Goal: Check status

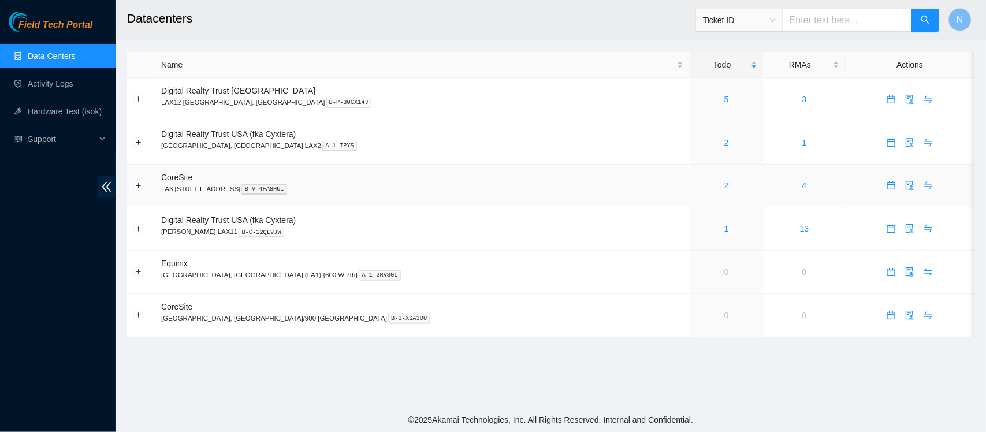
click at [724, 187] on link "2" at bounding box center [726, 185] width 5 height 9
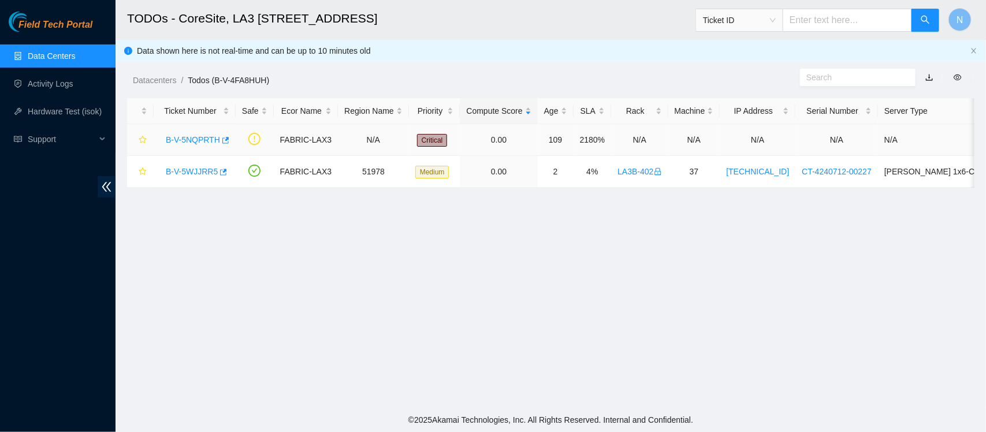
click at [203, 137] on link "B-V-5NQPRTH" at bounding box center [193, 139] width 54 height 9
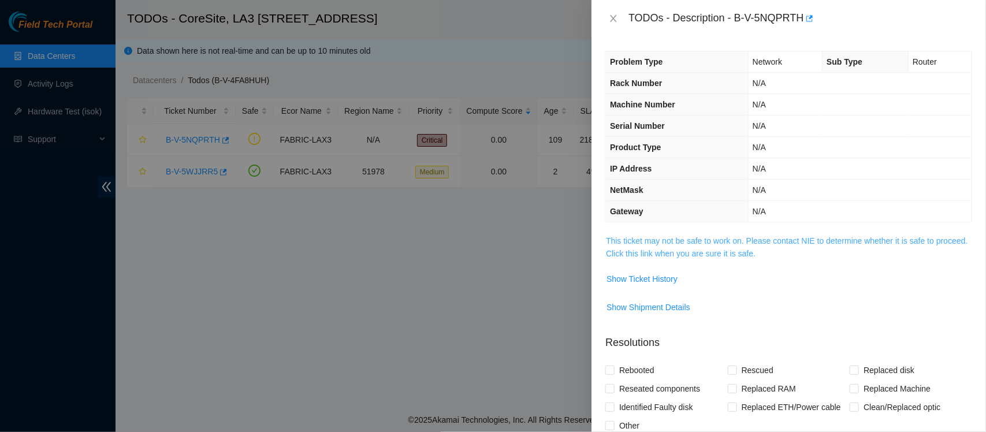
click at [787, 239] on link "This ticket may not be safe to work on. Please contact NIE to determine whether…" at bounding box center [787, 247] width 362 height 22
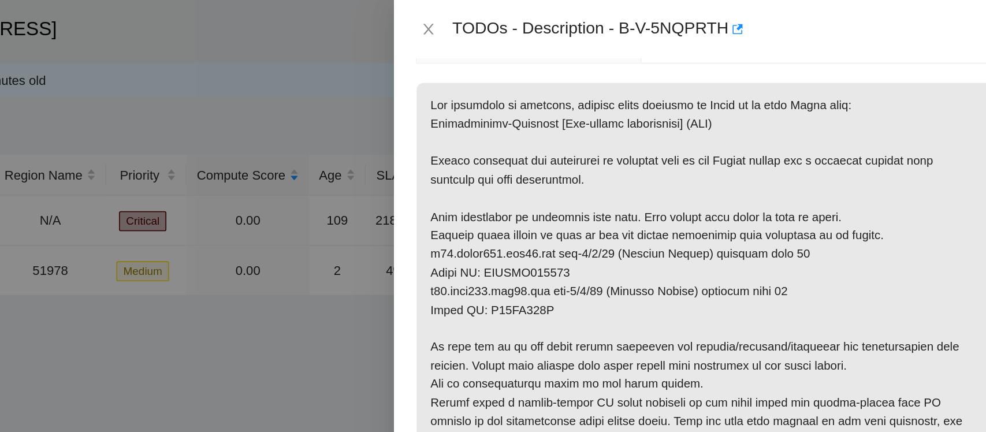
scroll to position [116, 0]
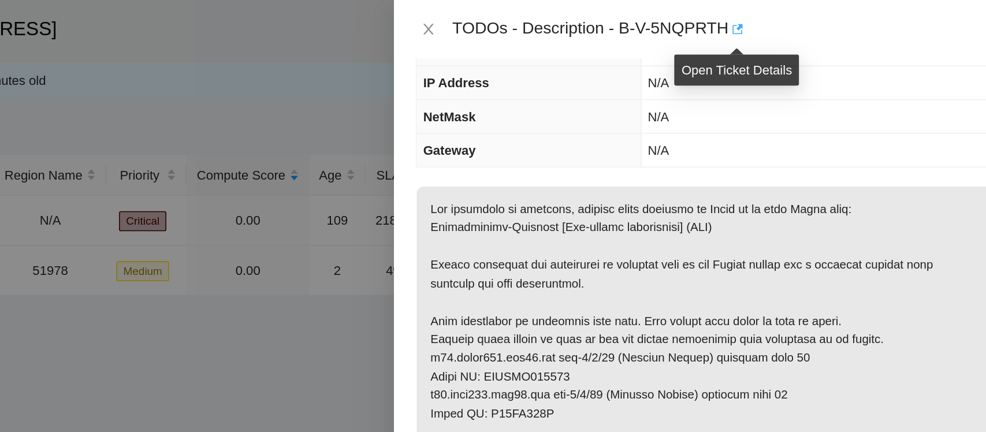
click at [811, 16] on icon "button" at bounding box center [809, 18] width 8 height 8
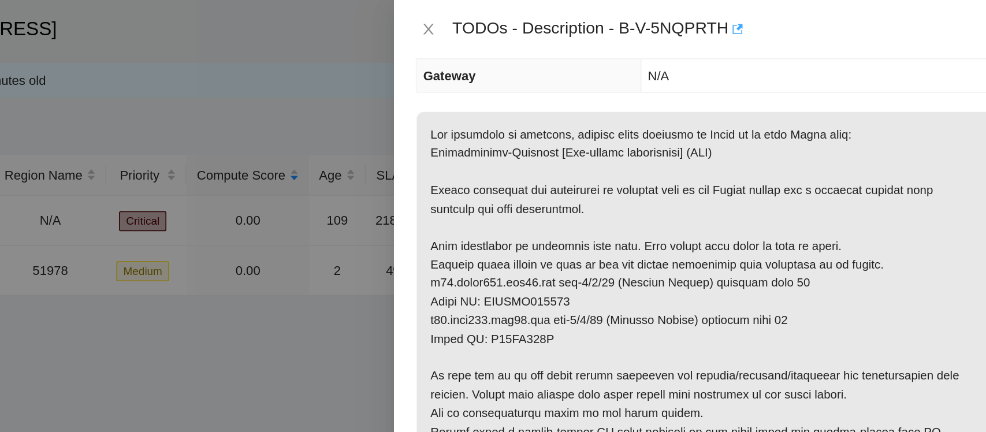
scroll to position [165, 0]
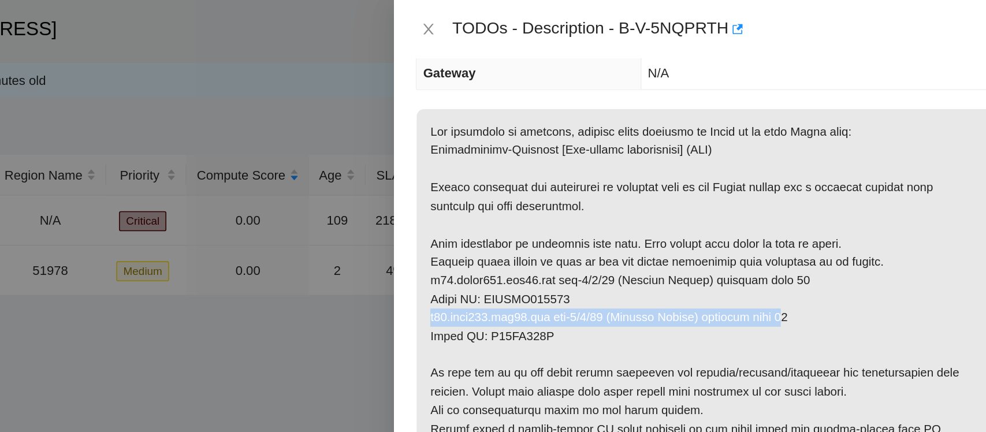
drag, startPoint x: 614, startPoint y: 200, endPoint x: 827, endPoint y: 207, distance: 213.3
click at [827, 207] on p at bounding box center [789, 201] width 366 height 265
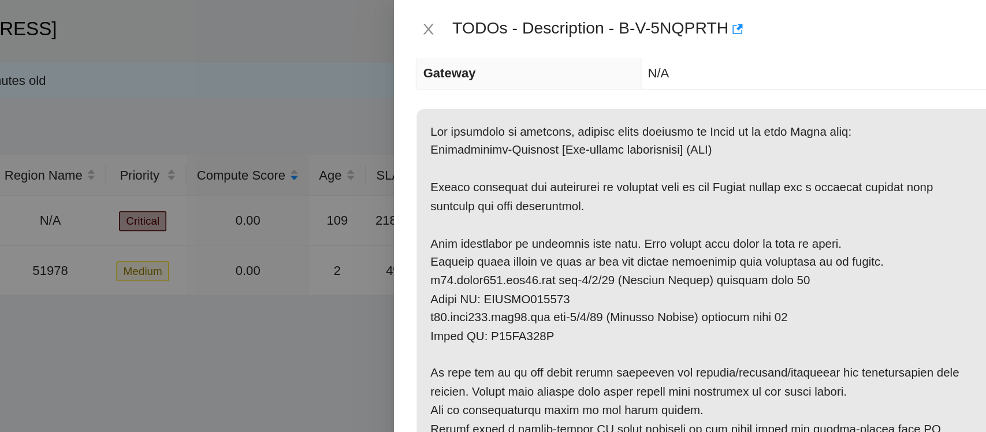
click at [851, 202] on p at bounding box center [789, 201] width 366 height 265
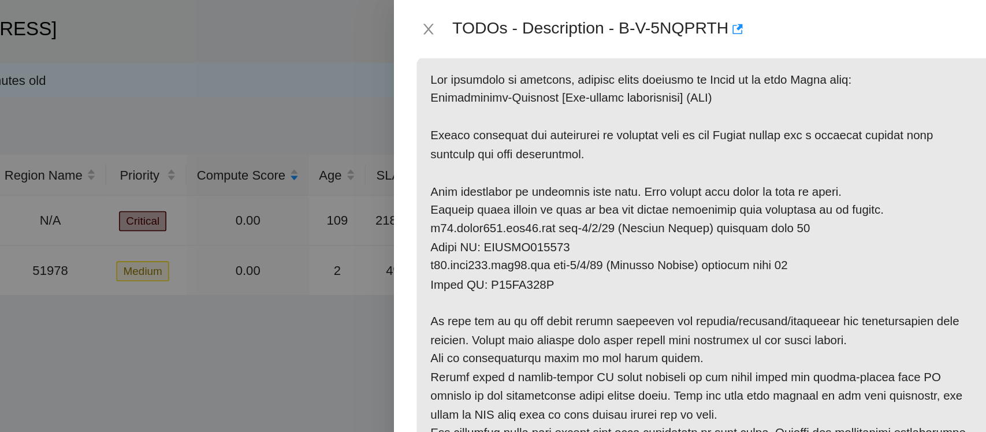
scroll to position [199, 0]
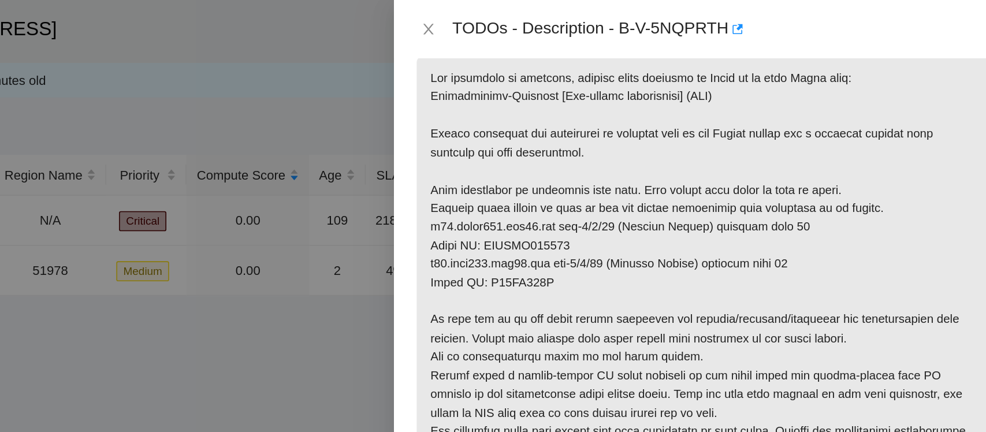
click at [883, 185] on p at bounding box center [789, 167] width 366 height 265
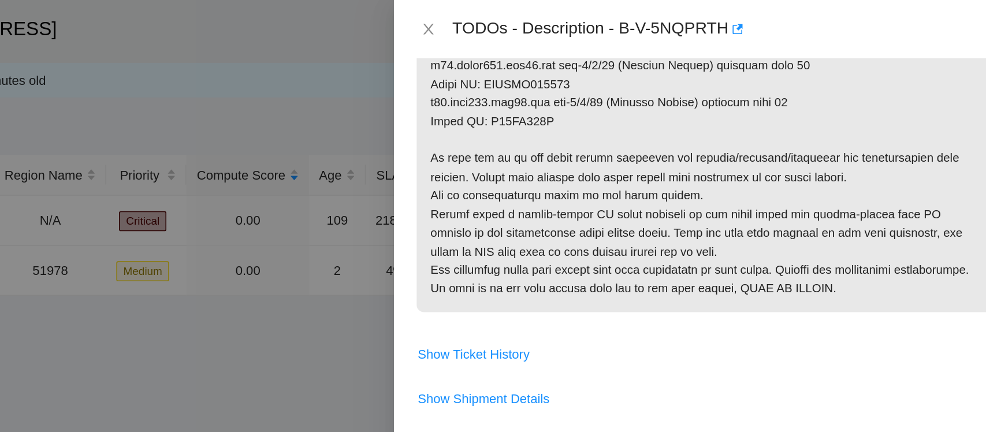
scroll to position [302, 0]
click at [868, 198] on p at bounding box center [789, 64] width 366 height 265
drag, startPoint x: 737, startPoint y: 17, endPoint x: 800, endPoint y: 21, distance: 63.7
click at [800, 21] on div "TODOs - Description - B-V-5NQPRTH" at bounding box center [801, 18] width 344 height 18
copy div "B-V-5NQPRTH"
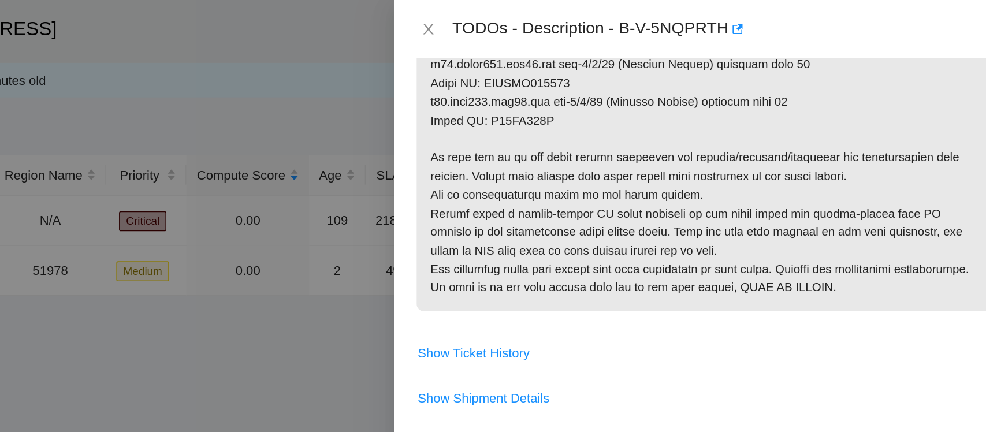
click at [797, 73] on p at bounding box center [789, 64] width 366 height 265
click at [847, 205] on span at bounding box center [789, 68] width 366 height 273
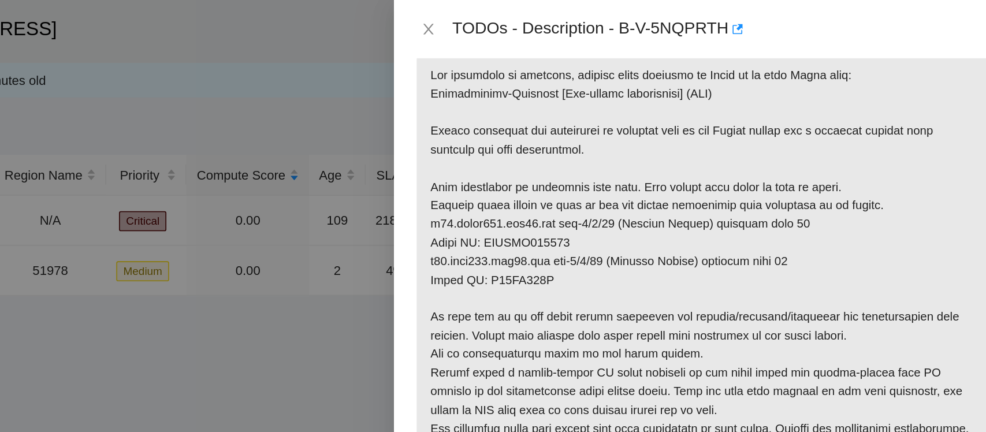
scroll to position [202, 0]
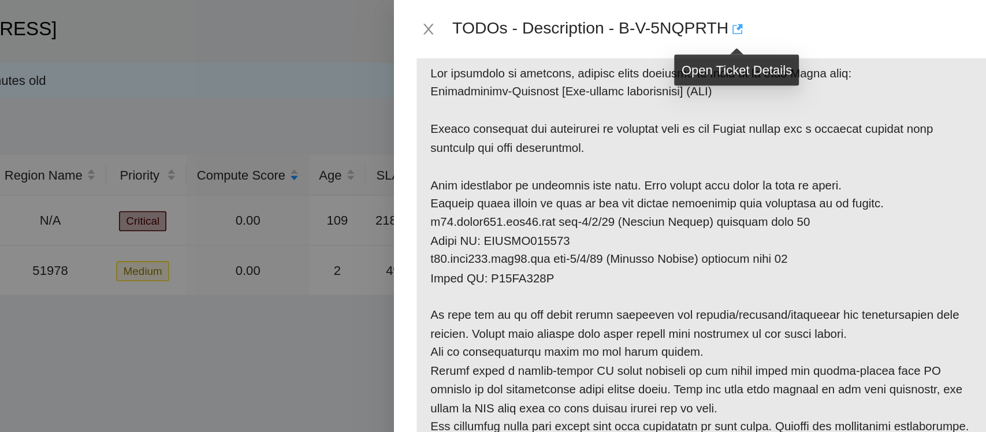
click at [810, 20] on icon "button" at bounding box center [809, 18] width 8 height 8
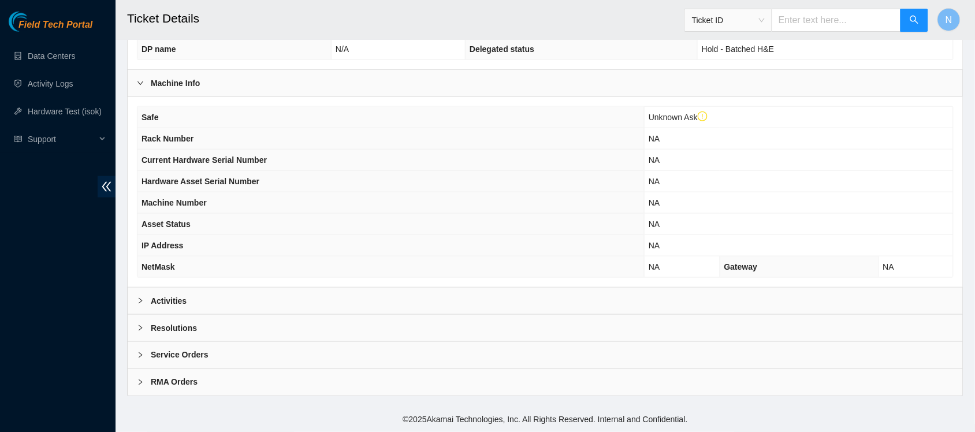
scroll to position [314, 0]
click at [144, 299] on div at bounding box center [144, 301] width 14 height 13
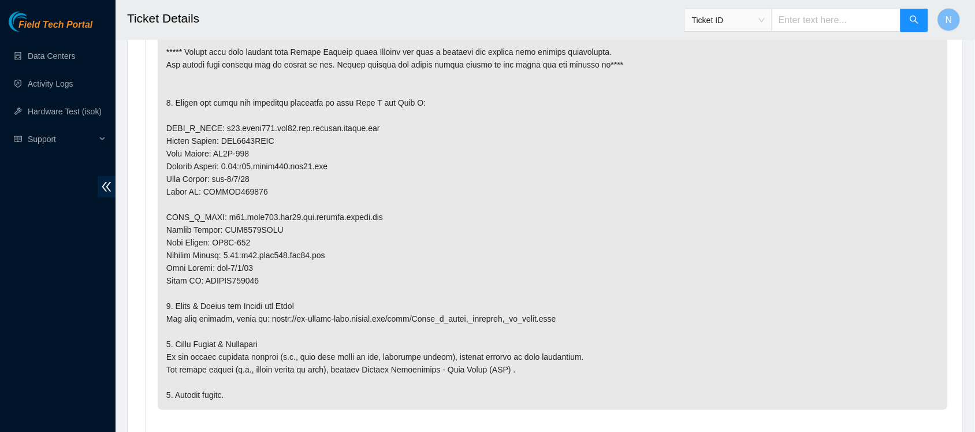
scroll to position [1517, 0]
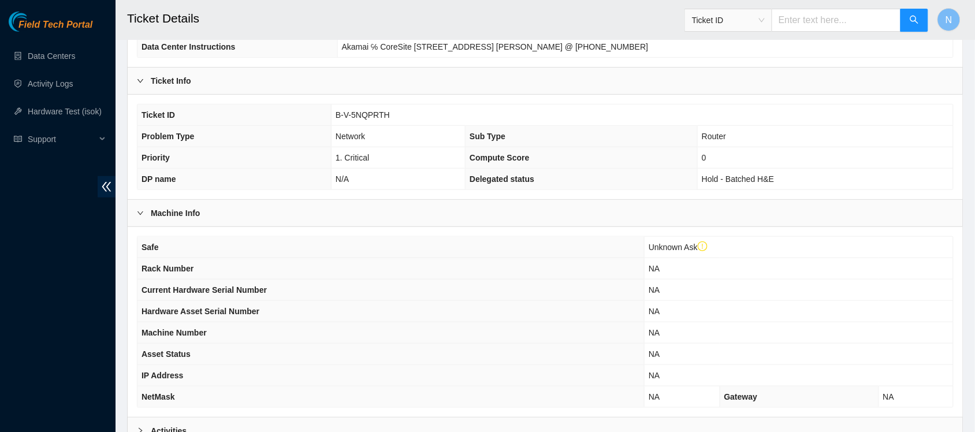
scroll to position [314, 0]
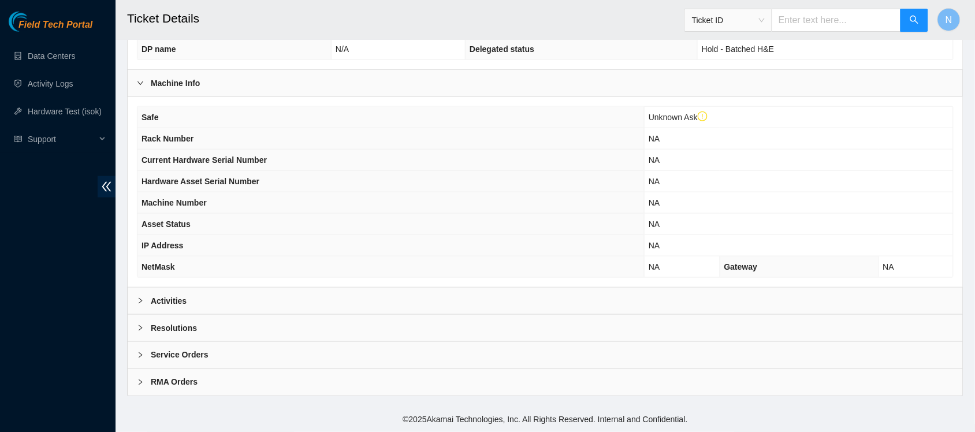
click at [148, 302] on div at bounding box center [144, 301] width 14 height 13
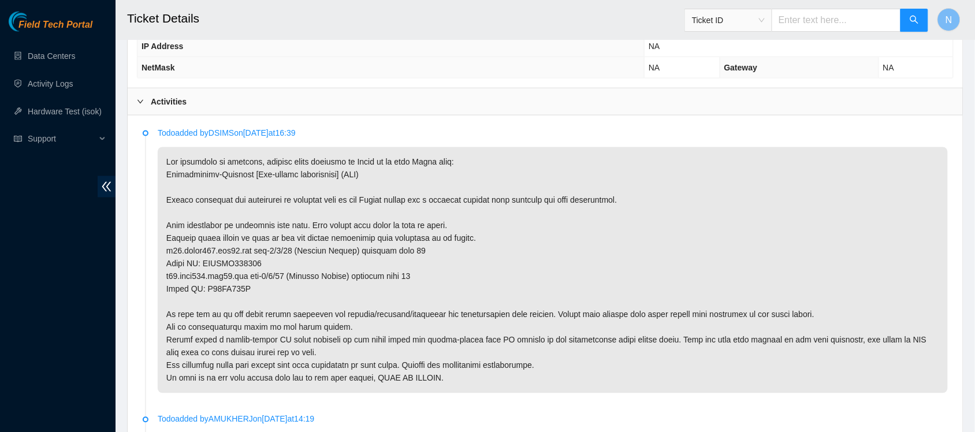
scroll to position [525, 0]
